Goal: Task Accomplishment & Management: Manage account settings

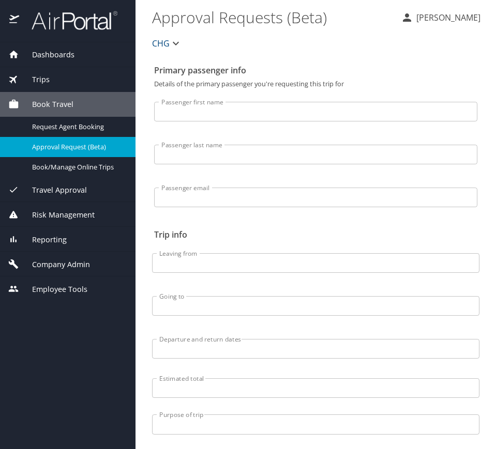
click at [74, 246] on div "Reporting" at bounding box center [67, 239] width 135 height 25
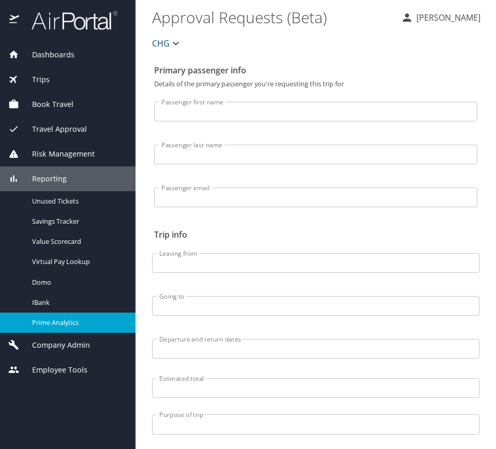
click at [80, 318] on span "Prime Analytics" at bounding box center [77, 323] width 91 height 10
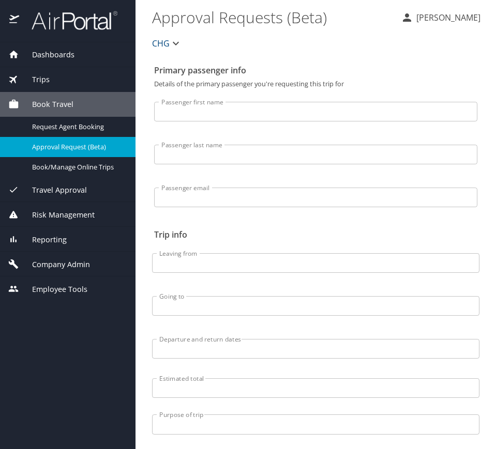
click at [55, 234] on span "Reporting" at bounding box center [43, 239] width 48 height 11
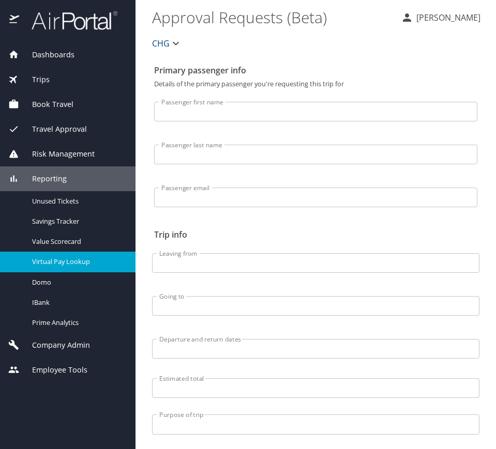
click at [89, 266] on span "Virtual Pay Lookup" at bounding box center [77, 262] width 91 height 10
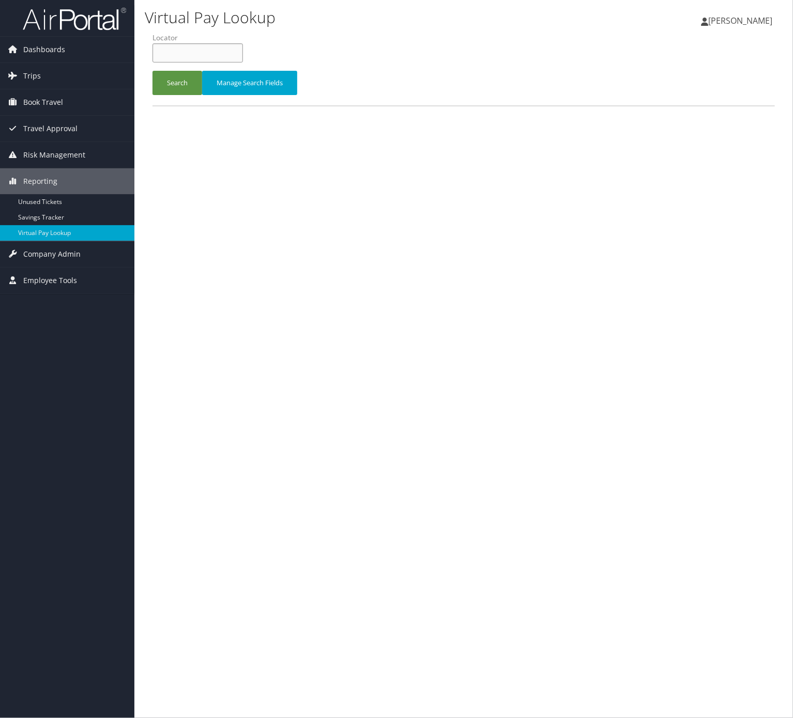
click at [214, 52] on input "text" at bounding box center [197, 52] width 90 height 19
paste input "CYFAUZ"
type input "CYFAUZ"
click at [180, 89] on button "Search" at bounding box center [177, 83] width 50 height 24
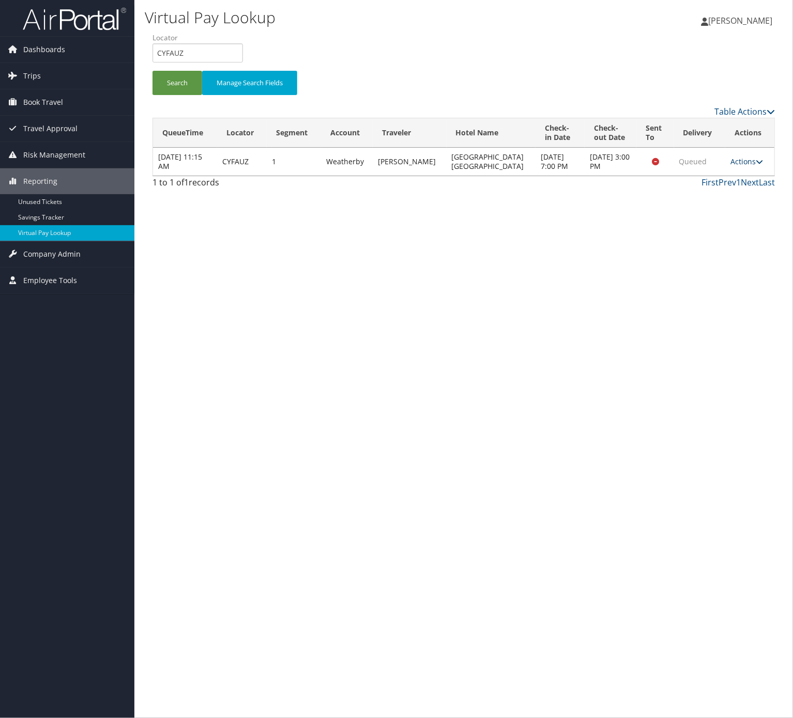
click at [739, 161] on link "Actions" at bounding box center [746, 162] width 33 height 10
click at [64, 247] on span "Company Admin" at bounding box center [51, 254] width 57 height 26
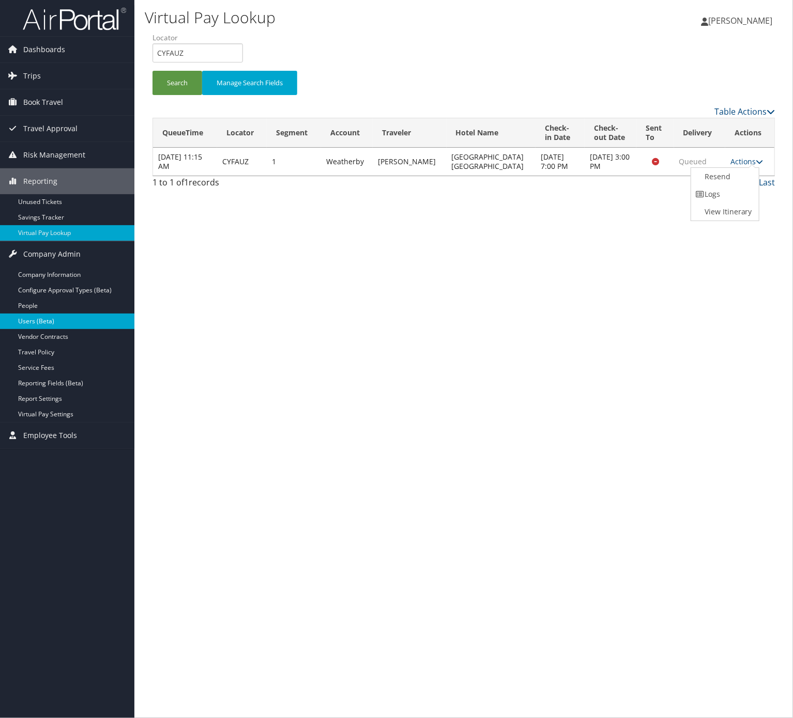
click at [52, 324] on link "Users (Beta)" at bounding box center [67, 322] width 134 height 16
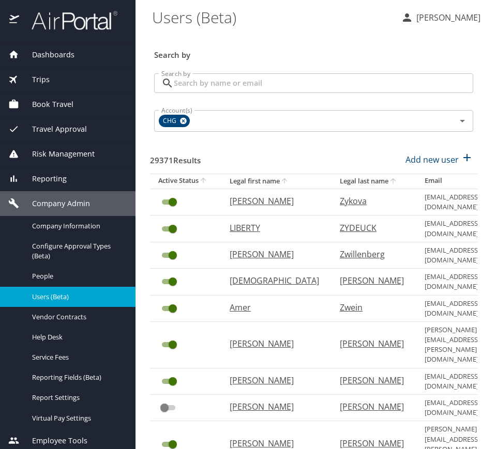
click at [227, 81] on input "Search by" at bounding box center [323, 83] width 299 height 20
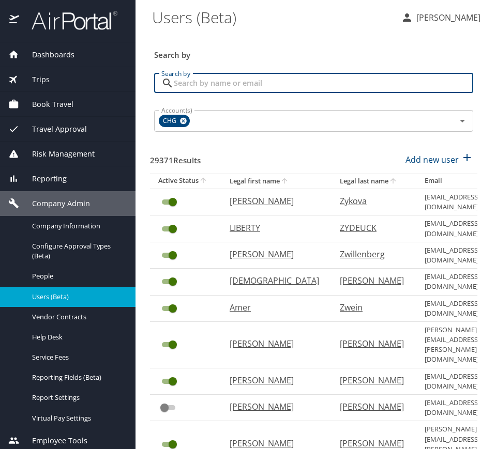
paste input "CYFAUZ"
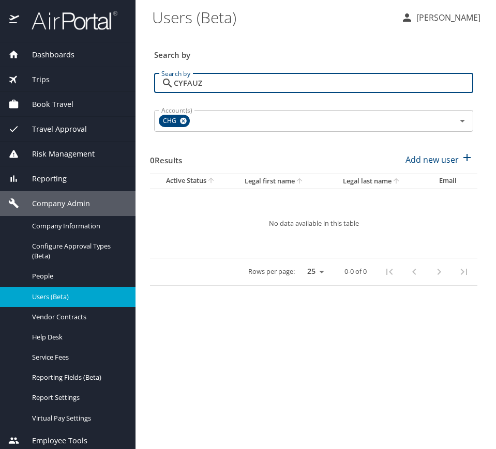
click at [195, 81] on input "CYFAUZ" at bounding box center [323, 83] width 299 height 20
paste input "[EMAIL_ADDRESS][DOMAIN_NAME]"
type input "[EMAIL_ADDRESS][DOMAIN_NAME]"
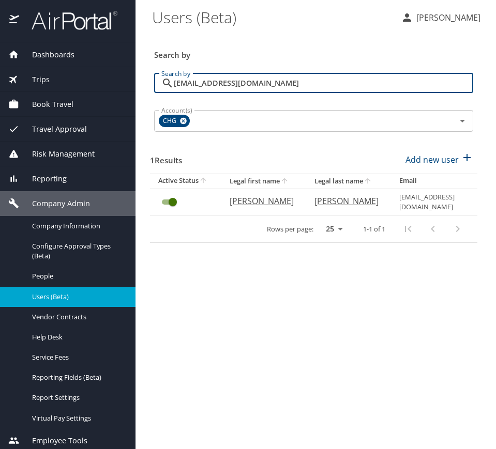
click at [233, 198] on th "[PERSON_NAME]" at bounding box center [263, 202] width 85 height 26
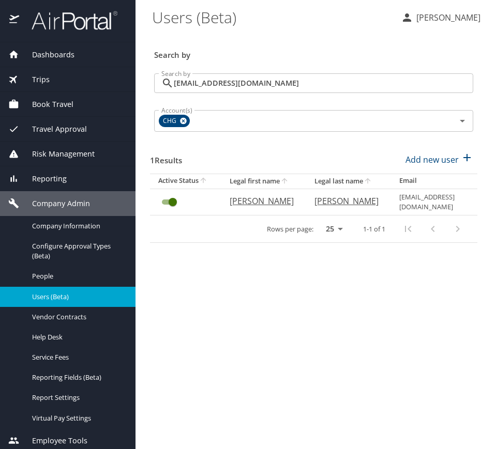
click at [235, 199] on p "[PERSON_NAME]" at bounding box center [261, 201] width 64 height 12
select select "US"
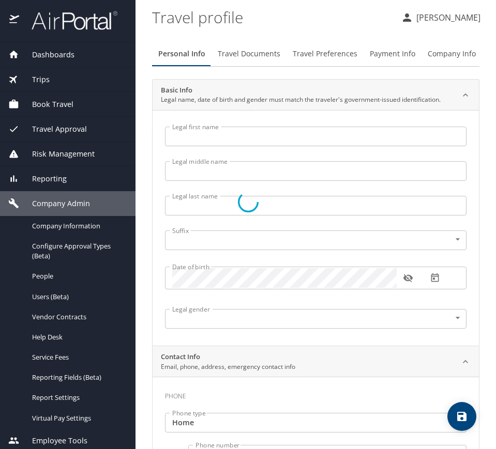
type input "[PERSON_NAME]"
type input "Undisclosed"
select select "US"
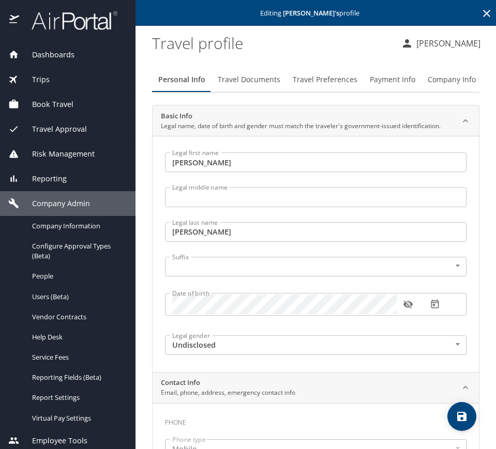
click at [261, 80] on span "Travel Documents" at bounding box center [249, 79] width 63 height 13
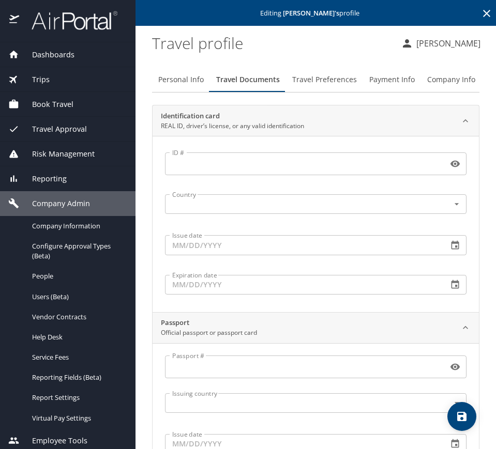
click at [447, 77] on span "Company Info" at bounding box center [451, 79] width 48 height 13
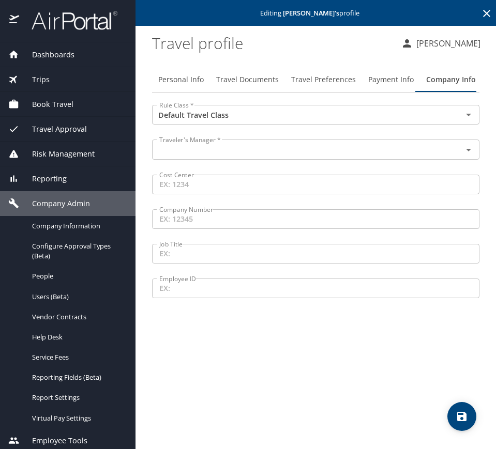
click at [270, 156] on input "text" at bounding box center [300, 149] width 290 height 13
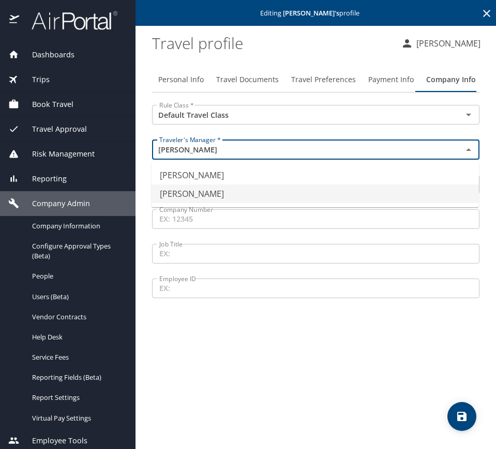
click at [208, 185] on li "[PERSON_NAME]" at bounding box center [314, 193] width 327 height 19
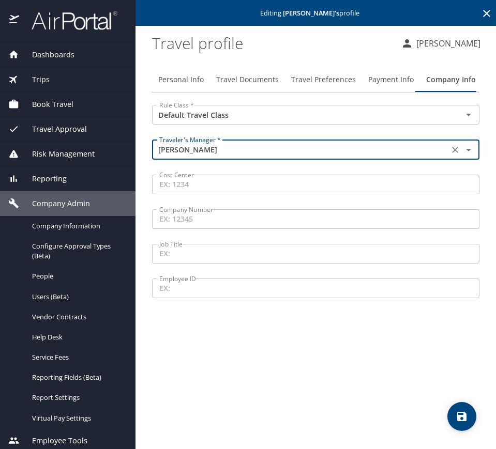
type input "[PERSON_NAME]"
click at [467, 410] on icon "save" at bounding box center [461, 416] width 12 height 12
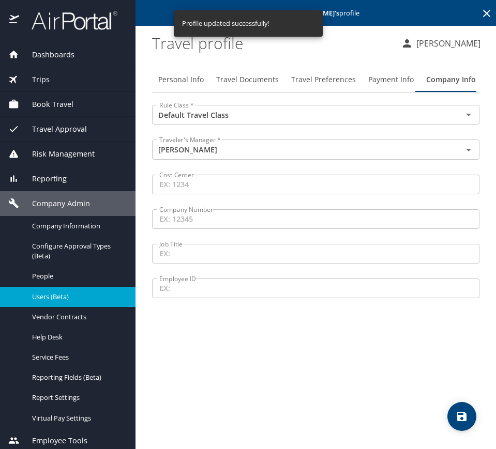
click at [71, 296] on span "Users (Beta)" at bounding box center [77, 297] width 91 height 10
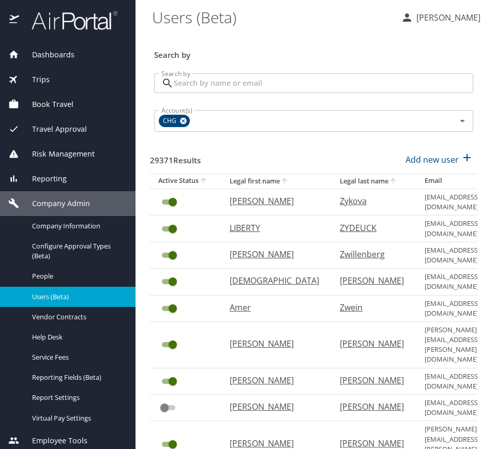
drag, startPoint x: 264, startPoint y: 83, endPoint x: 262, endPoint y: 69, distance: 14.6
click at [264, 84] on input "Search by" at bounding box center [323, 83] width 299 height 20
paste input "[PERSON_NAME][EMAIL_ADDRESS][DOMAIN_NAME]"
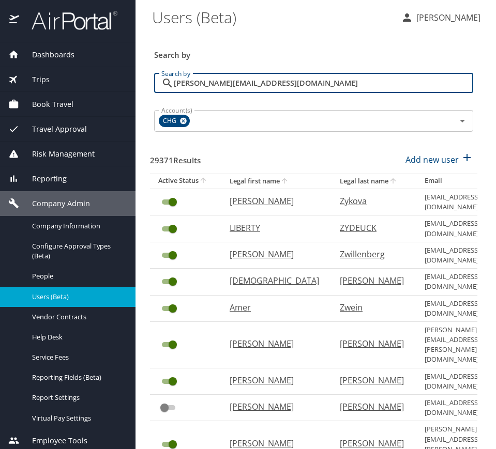
type input "[PERSON_NAME][EMAIL_ADDRESS][DOMAIN_NAME]"
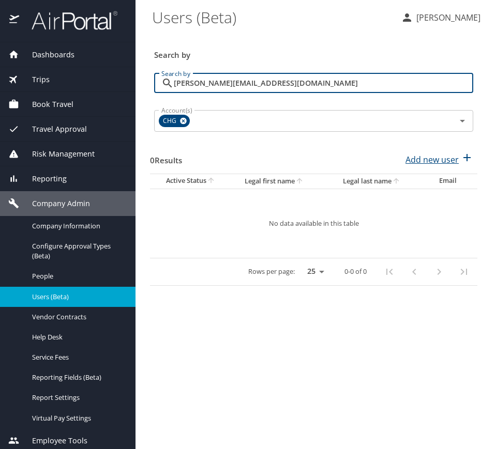
click at [446, 155] on p "Add new user" at bounding box center [431, 159] width 53 height 12
select select "US"
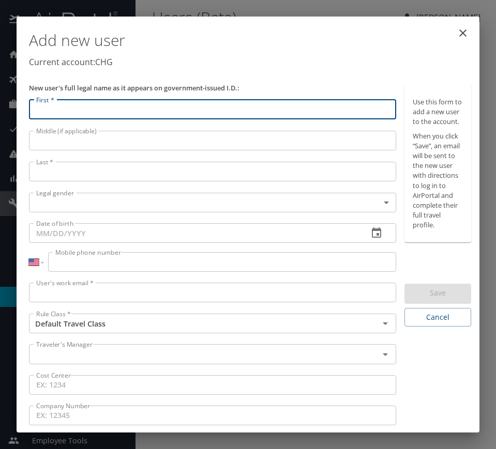
click at [91, 258] on input "Mobile phone number" at bounding box center [222, 262] width 348 height 20
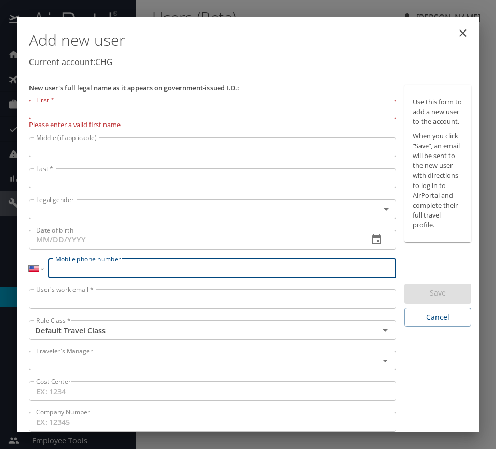
paste input "tel"
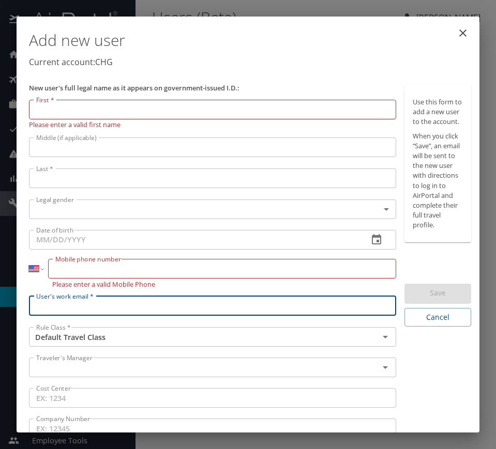
click at [86, 296] on input "User's work email *" at bounding box center [212, 306] width 367 height 20
paste input "[PERSON_NAME][EMAIL_ADDRESS][DOMAIN_NAME]"
type input "[PERSON_NAME][EMAIL_ADDRESS][DOMAIN_NAME]"
click at [84, 267] on input "Mobile phone number" at bounding box center [222, 269] width 348 height 20
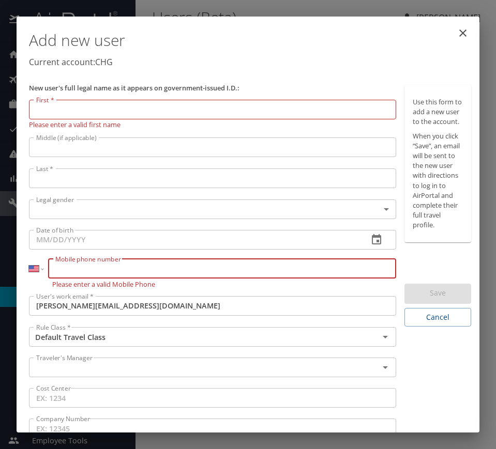
paste input "[PHONE_NUMBER]"
type input "[PHONE_NUMBER]"
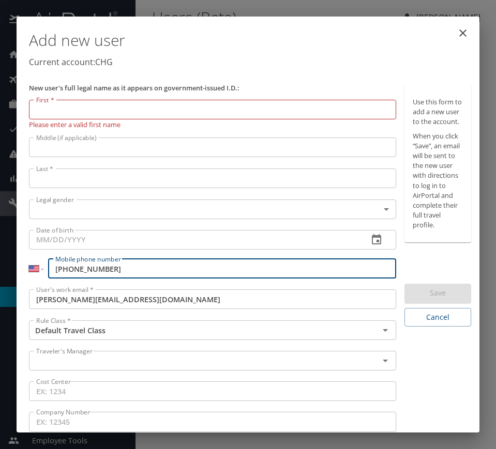
click at [85, 243] on input "Date of birth" at bounding box center [194, 240] width 331 height 20
paste input "[DATE]"
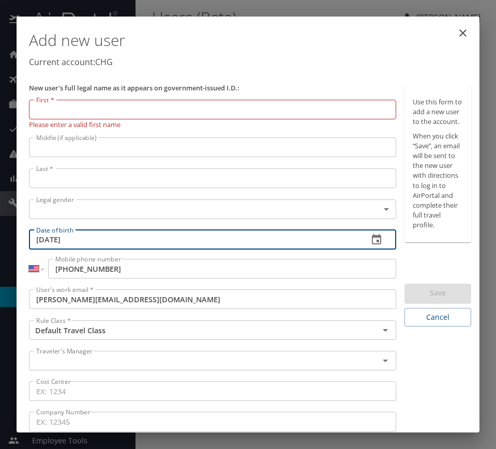
type input "[DATE]"
click at [82, 215] on body "Dashboards AirPortal 360™ Manager My Travel Dashboard Trips Airtinerary® Lookup…" at bounding box center [248, 224] width 496 height 449
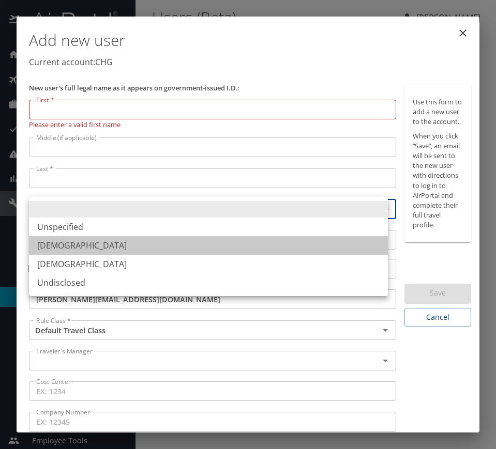
click at [56, 244] on li "[DEMOGRAPHIC_DATA]" at bounding box center [208, 245] width 359 height 19
type input "[DEMOGRAPHIC_DATA]"
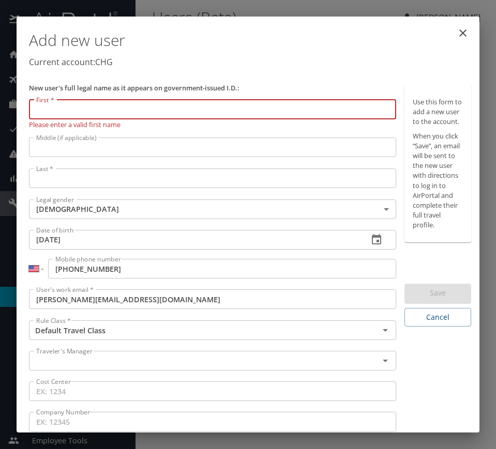
click at [147, 103] on input "First *" at bounding box center [212, 110] width 367 height 20
paste input "[PERSON_NAME]"
click at [97, 107] on input "[PERSON_NAME]" at bounding box center [212, 110] width 367 height 20
click at [97, 108] on input "[PERSON_NAME]" at bounding box center [212, 110] width 367 height 20
type input "[PERSON_NAME]"
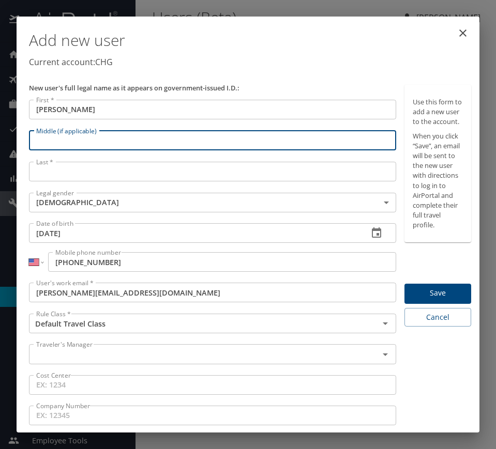
click at [72, 154] on div "Middle (if applicable) Middle (if applicable)" at bounding box center [212, 142] width 375 height 31
paste input "[PERSON_NAME]"
type input "[PERSON_NAME]"
click at [63, 168] on input "Last *" at bounding box center [212, 172] width 367 height 20
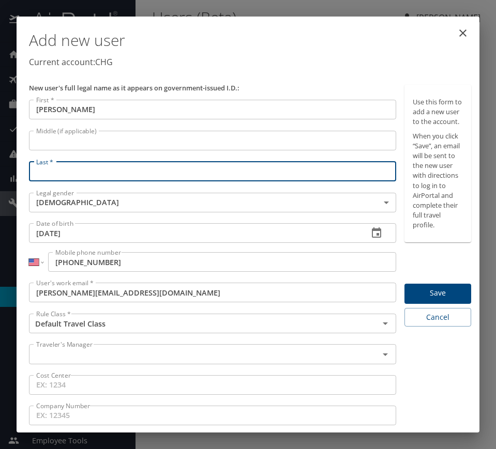
paste input "[PERSON_NAME]"
type input "[PERSON_NAME]"
click at [220, 71] on div "Add new user Current account: CHG" at bounding box center [250, 51] width 450 height 60
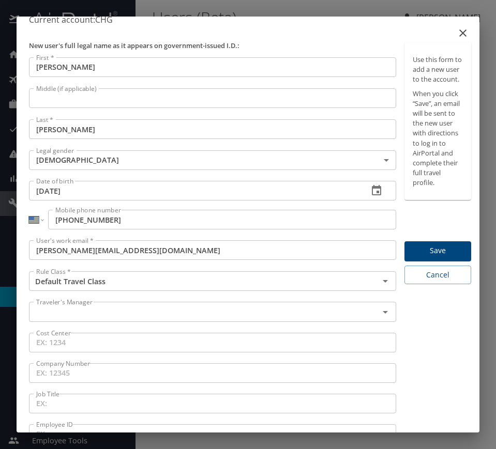
scroll to position [65, 0]
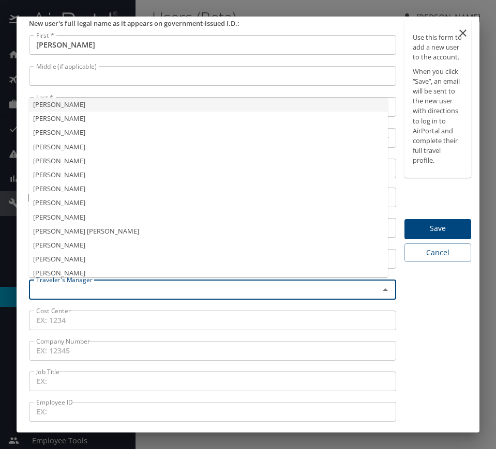
click at [80, 284] on input "text" at bounding box center [197, 289] width 330 height 13
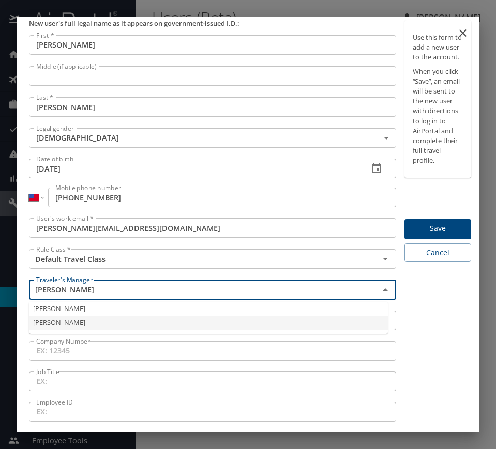
click at [67, 324] on li "[PERSON_NAME]" at bounding box center [208, 323] width 359 height 14
type input "[PERSON_NAME]"
click at [412, 235] on span "Save" at bounding box center [437, 228] width 50 height 13
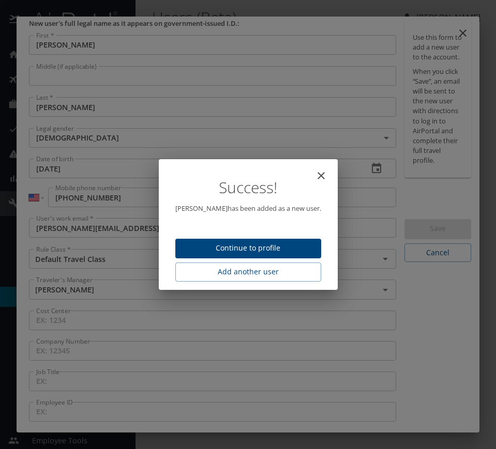
click at [243, 254] on span "Continue to profile" at bounding box center [247, 248] width 129 height 13
select select "US"
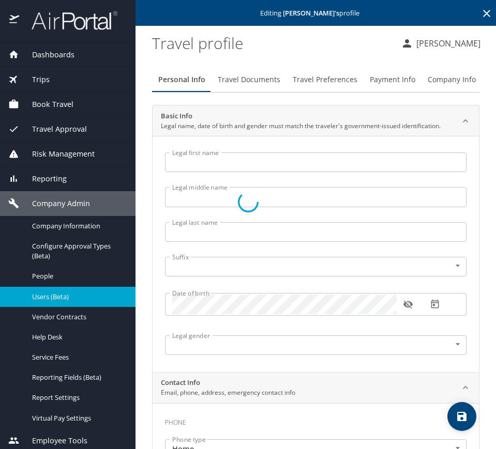
type input "[PERSON_NAME]"
type input "[DEMOGRAPHIC_DATA]"
select select "US"
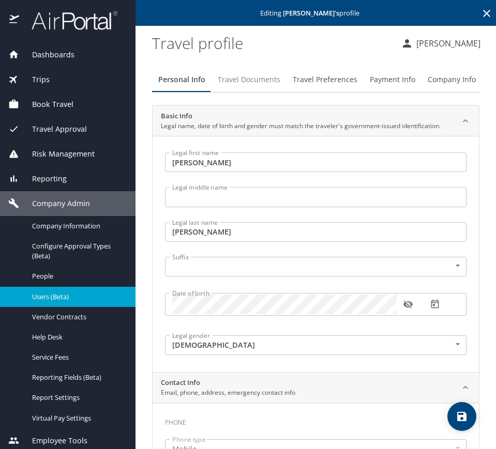
click at [255, 78] on span "Travel Documents" at bounding box center [249, 79] width 63 height 13
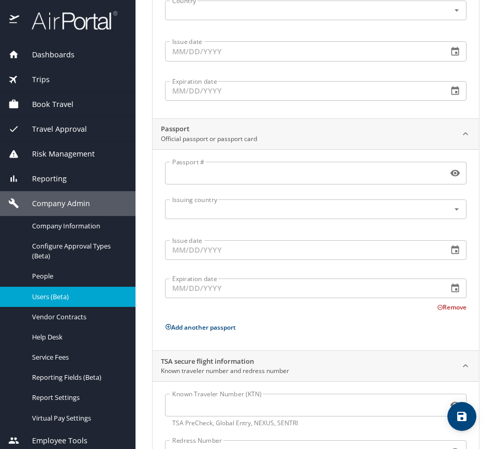
scroll to position [242, 0]
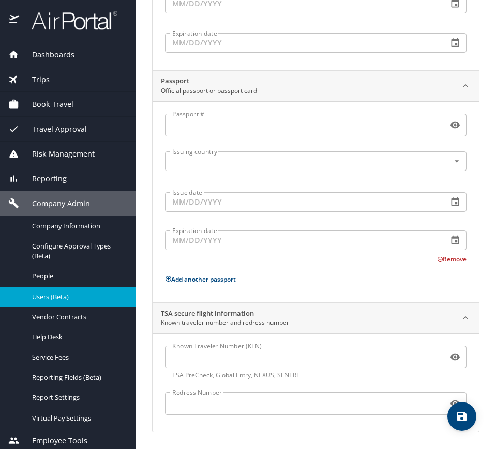
click at [50, 300] on span "Users (Beta)" at bounding box center [77, 297] width 91 height 10
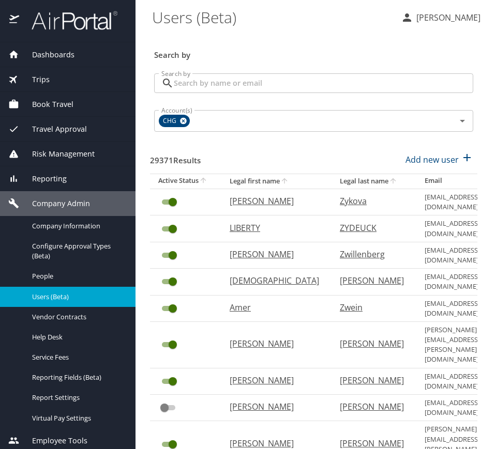
click at [282, 83] on input "Search by" at bounding box center [323, 83] width 299 height 20
paste input "[EMAIL_ADDRESS][DOMAIN_NAME]"
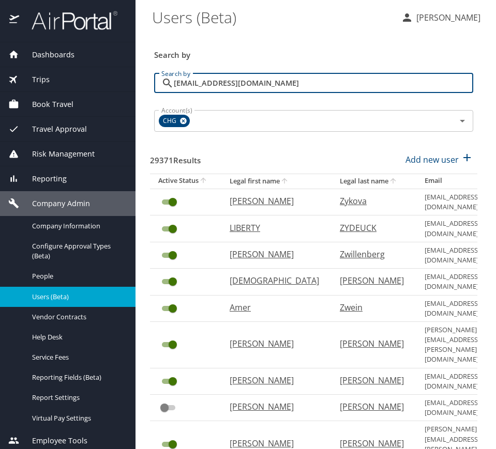
type input "[EMAIL_ADDRESS][DOMAIN_NAME]"
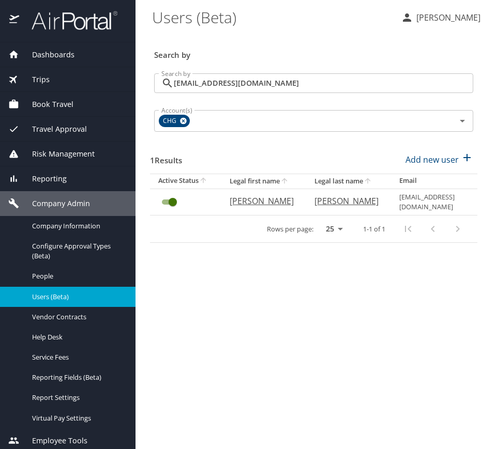
click at [240, 198] on p "[PERSON_NAME]" at bounding box center [261, 201] width 64 height 12
select select "US"
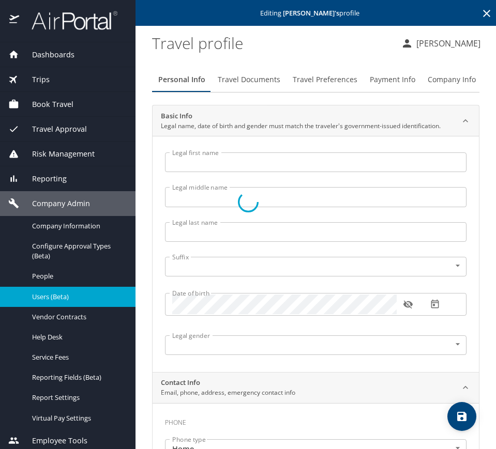
select select "US"
type input "[PERSON_NAME]"
type input "[DEMOGRAPHIC_DATA]"
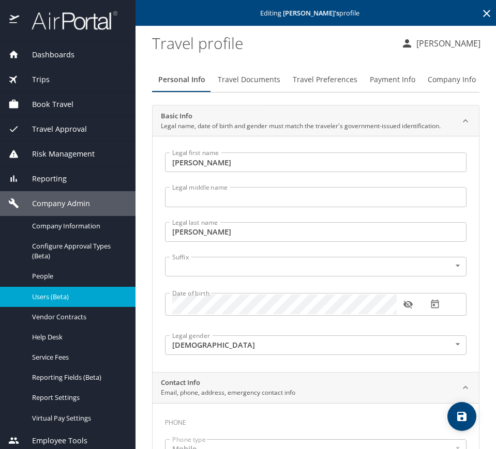
click at [435, 70] on button "Company Info" at bounding box center [451, 79] width 60 height 25
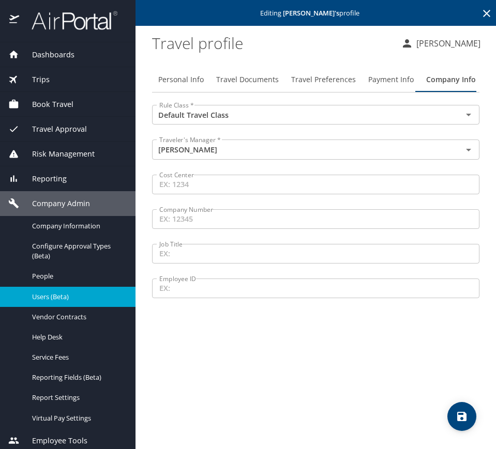
click at [185, 90] on button "Personal Info" at bounding box center [181, 79] width 58 height 25
select select "US"
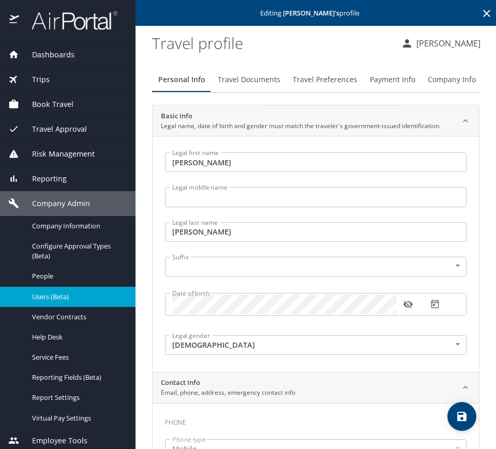
click at [246, 158] on input "[PERSON_NAME]" at bounding box center [315, 162] width 301 height 20
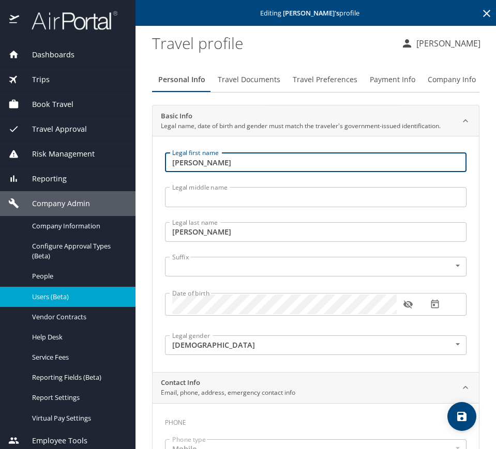
click at [246, 158] on input "[PERSON_NAME]" at bounding box center [315, 162] width 301 height 20
paste input "[PERSON_NAME] [PERSON_NAME]"
drag, startPoint x: 220, startPoint y: 163, endPoint x: 323, endPoint y: 151, distance: 103.5
click at [322, 151] on div "Legal first name [PERSON_NAME] [PERSON_NAME] [PERSON_NAME] Legal first name" at bounding box center [316, 163] width 314 height 35
type input "[PERSON_NAME] [PERSON_NAME]"
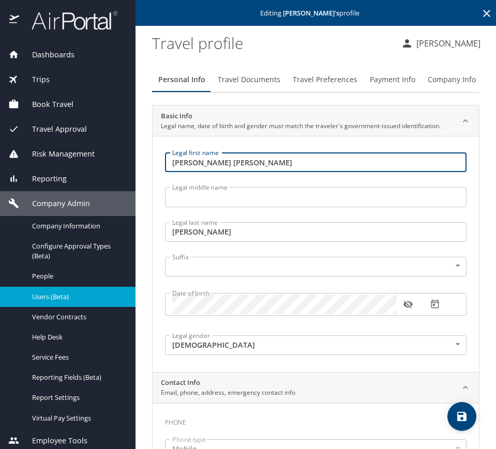
click at [233, 232] on input "[PERSON_NAME]" at bounding box center [315, 232] width 301 height 20
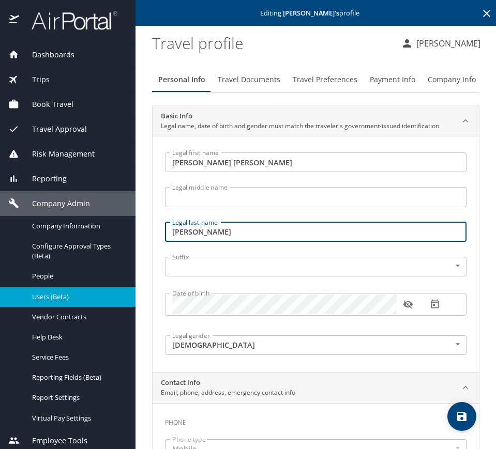
click at [233, 232] on input "[PERSON_NAME]" at bounding box center [315, 232] width 301 height 20
paste input "[PERSON_NAME]"
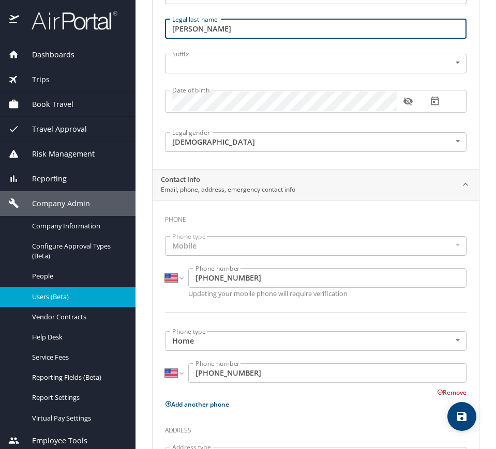
scroll to position [65, 0]
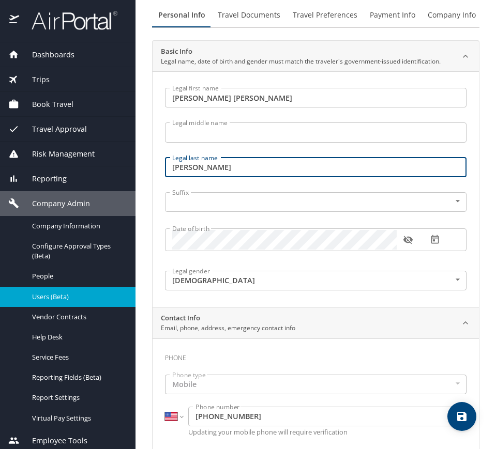
type input "[PERSON_NAME]"
click at [265, 19] on span "Travel Documents" at bounding box center [249, 15] width 63 height 13
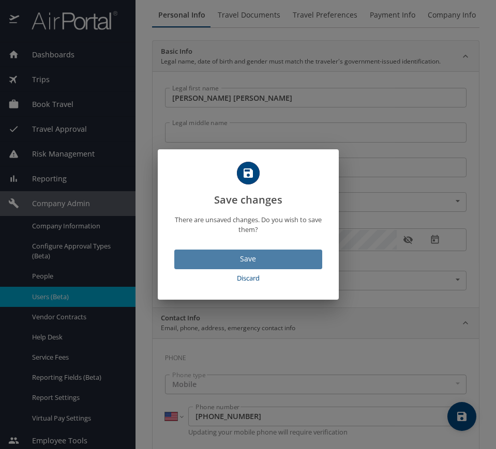
click at [247, 262] on span "Save" at bounding box center [247, 259] width 131 height 13
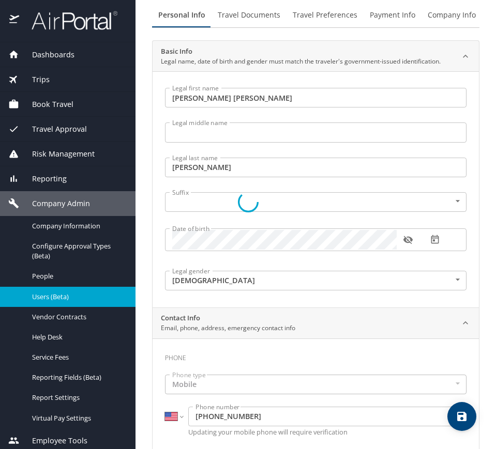
drag, startPoint x: 377, startPoint y: 19, endPoint x: 328, endPoint y: 27, distance: 49.8
click at [377, 19] on div at bounding box center [248, 202] width 496 height 494
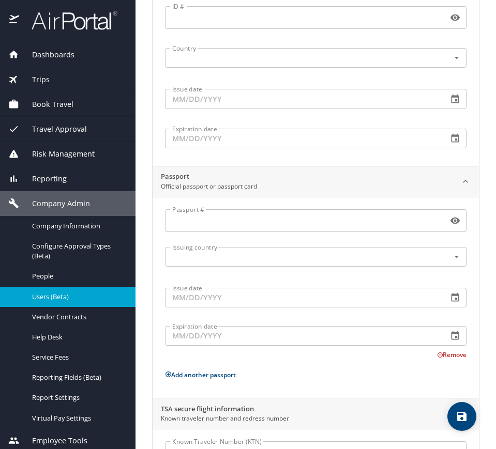
scroll to position [0, 0]
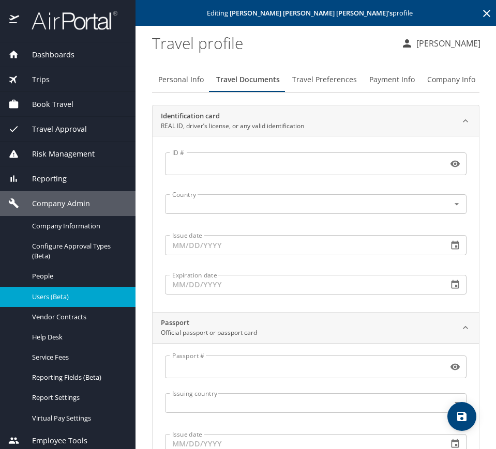
click at [335, 88] on button "Travel Preferences" at bounding box center [324, 79] width 77 height 25
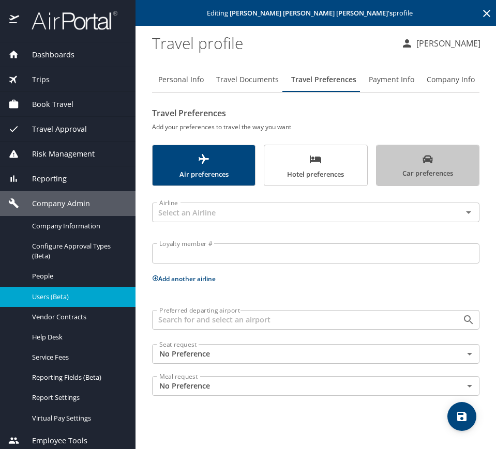
click at [408, 154] on span "Car preferences" at bounding box center [427, 166] width 90 height 25
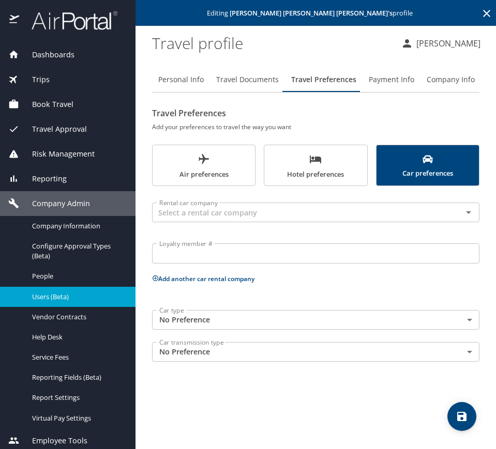
click at [303, 169] on span "Hotel preferences" at bounding box center [315, 166] width 90 height 27
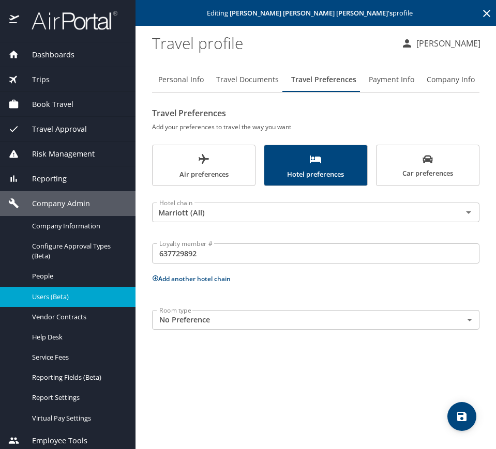
click at [79, 296] on span "Users (Beta)" at bounding box center [77, 297] width 91 height 10
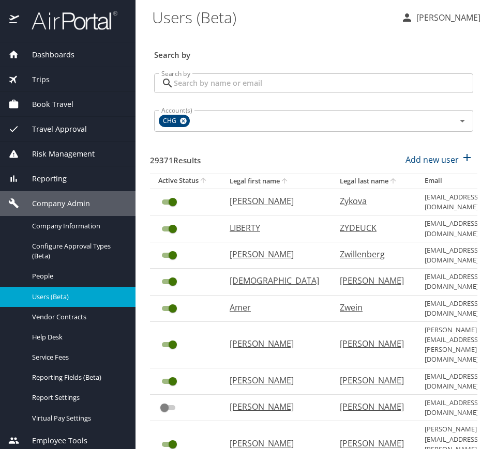
click at [213, 86] on input "Search by" at bounding box center [323, 83] width 299 height 20
paste input "[PERSON_NAME][EMAIL_ADDRESS][DOMAIN_NAME]"
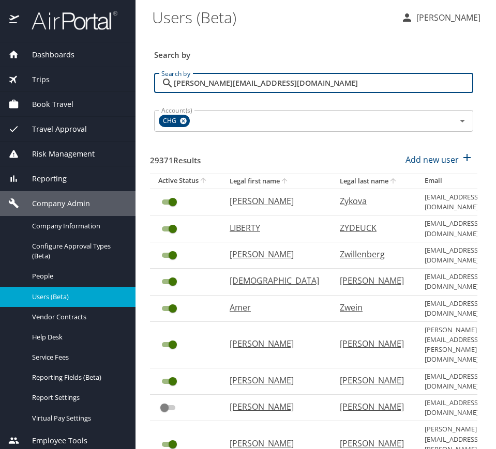
type input "[PERSON_NAME][EMAIL_ADDRESS][DOMAIN_NAME]"
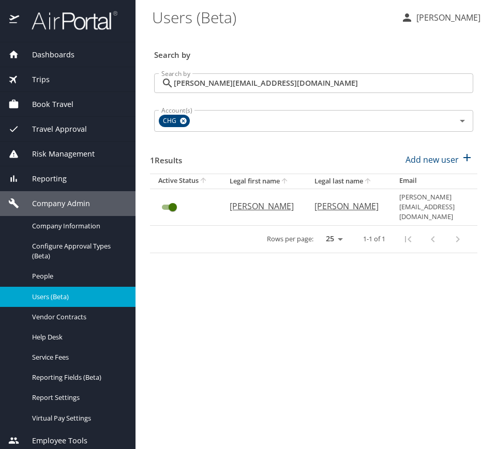
click at [259, 202] on p "[PERSON_NAME]" at bounding box center [261, 206] width 64 height 12
select select "US"
